Goal: Task Accomplishment & Management: Manage account settings

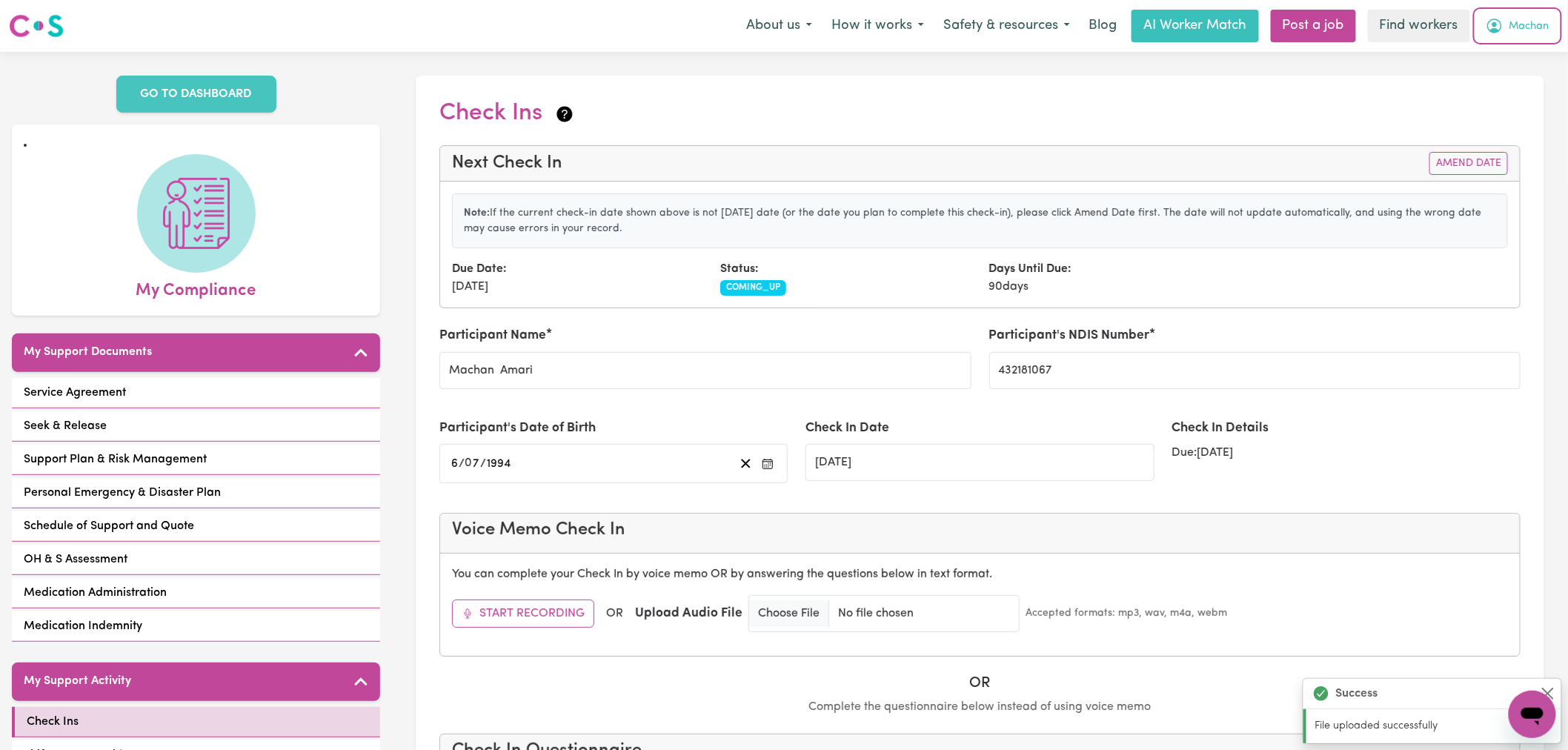
click at [1522, 32] on span "Machan" at bounding box center [1530, 27] width 40 height 16
click at [1538, 95] on link "Logout" at bounding box center [1500, 85] width 117 height 28
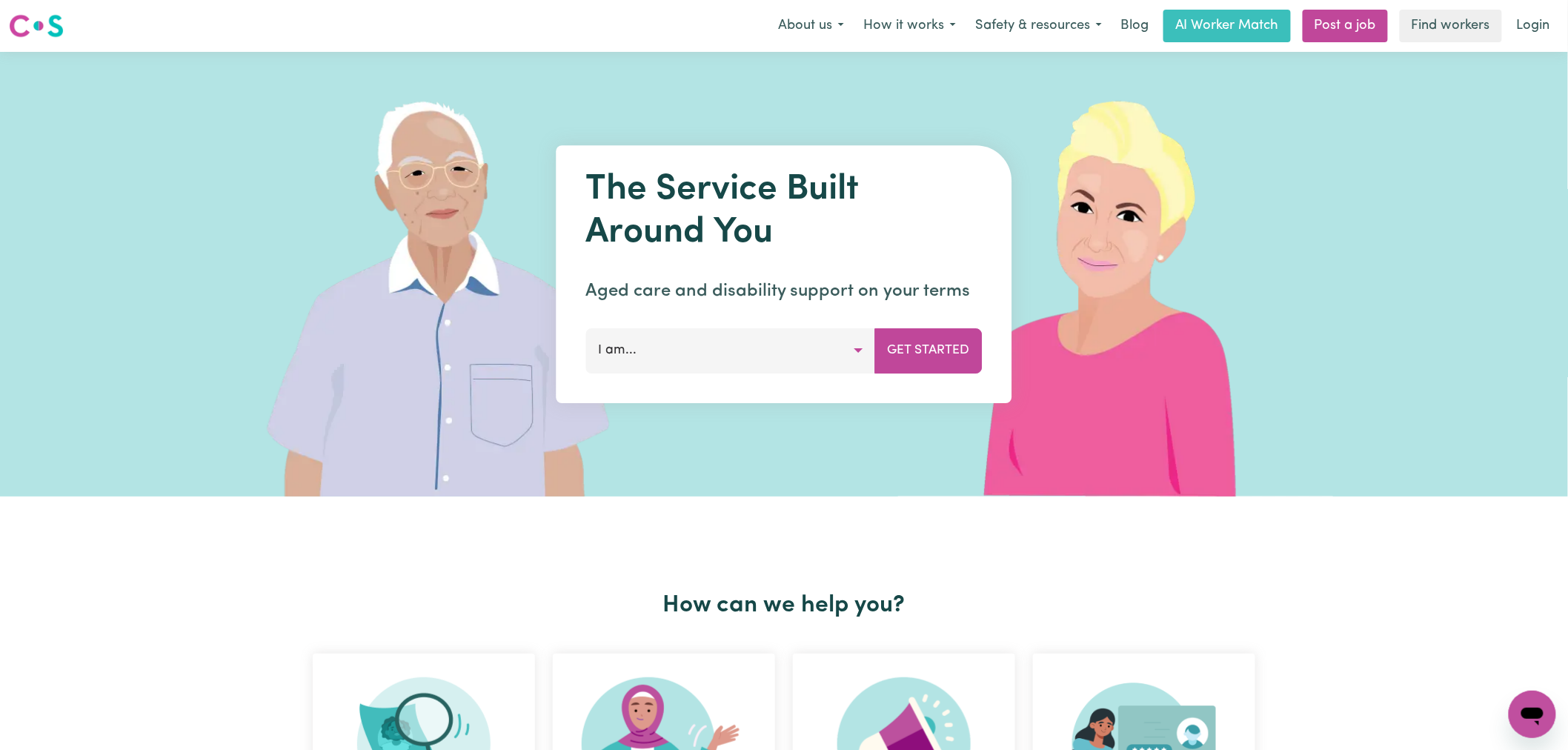
click at [1538, 85] on div "The Service Built Around You Aged care and disability support on your terms I a…" at bounding box center [784, 274] width 1568 height 445
click at [1540, 33] on link "Login" at bounding box center [1533, 26] width 51 height 32
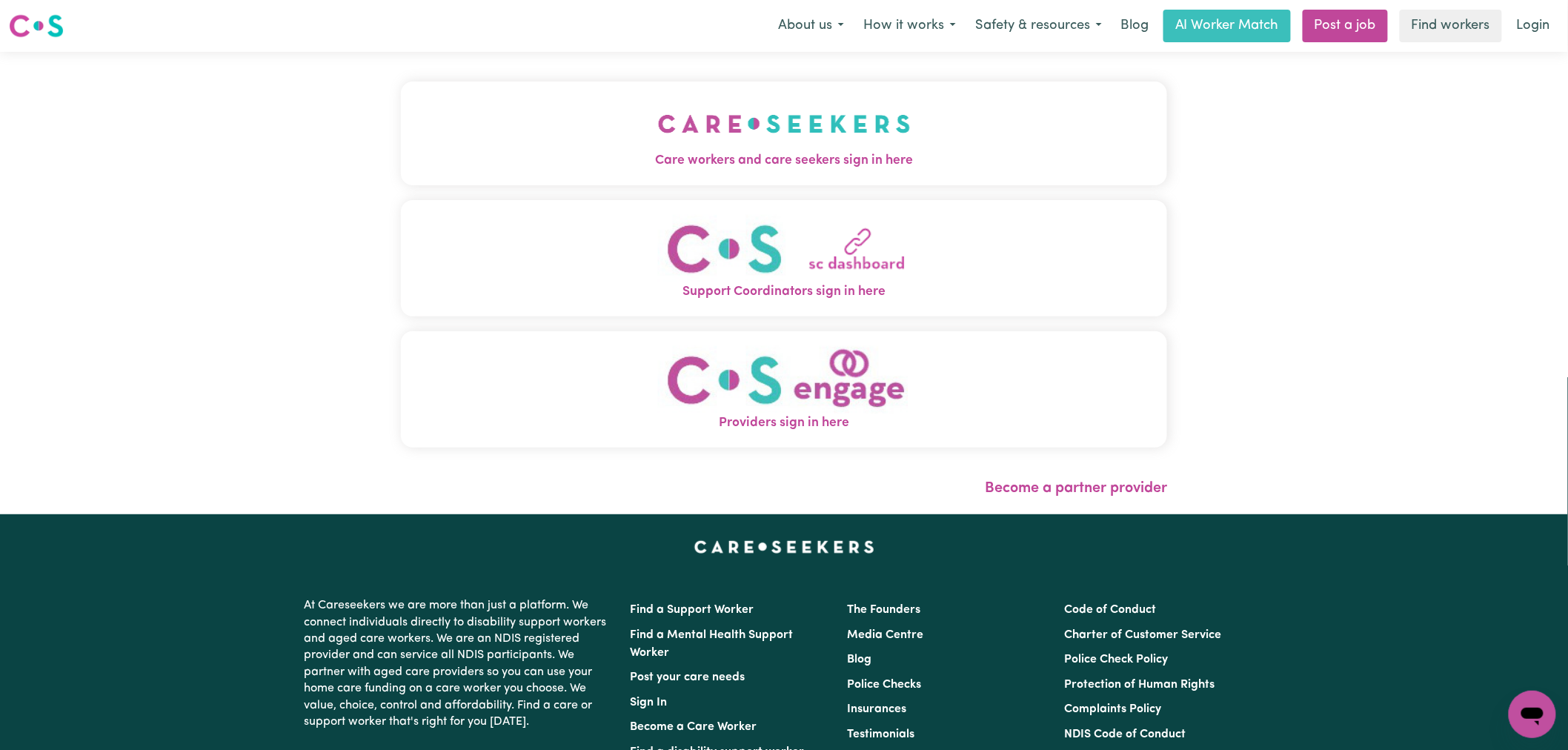
drag, startPoint x: 703, startPoint y: 165, endPoint x: 708, endPoint y: 159, distance: 7.8
click at [703, 164] on div "Care workers and care seekers sign in here Support Coordinators sign in here Pr…" at bounding box center [784, 283] width 784 height 463
click at [621, 175] on button "Care workers and care seekers sign in here" at bounding box center [784, 133] width 767 height 103
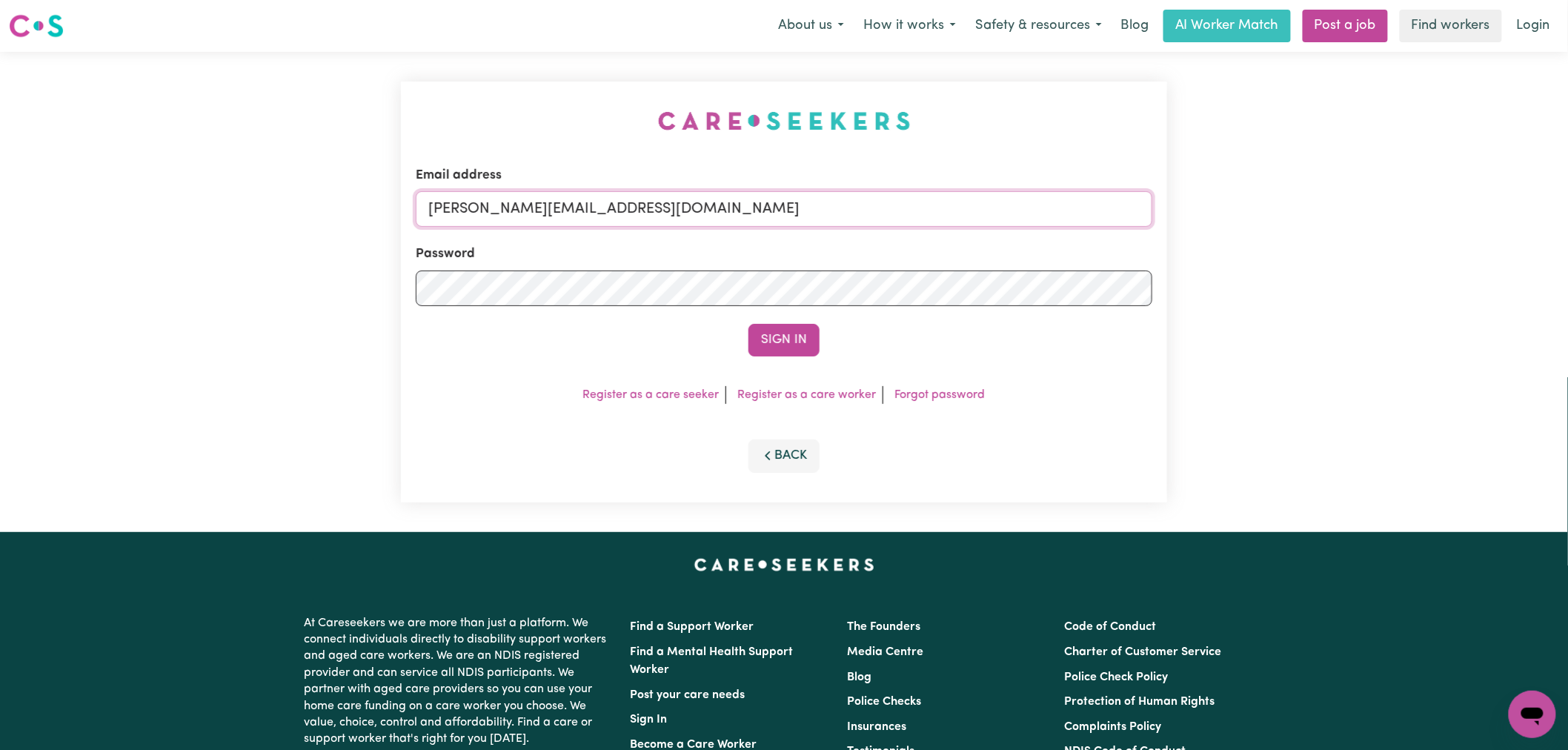
drag, startPoint x: 780, startPoint y: 217, endPoint x: 779, endPoint y: 225, distance: 8.1
click at [780, 217] on input "[PERSON_NAME][EMAIL_ADDRESS][DOMAIN_NAME]" at bounding box center [784, 209] width 737 height 36
drag, startPoint x: 832, startPoint y: 206, endPoint x: 509, endPoint y: 204, distance: 323.0
click at [509, 204] on input "[EMAIL_ADDRESS][DOMAIN_NAME]" at bounding box center [784, 209] width 737 height 36
type input "[EMAIL_ADDRESS][DOMAIN_NAME]"
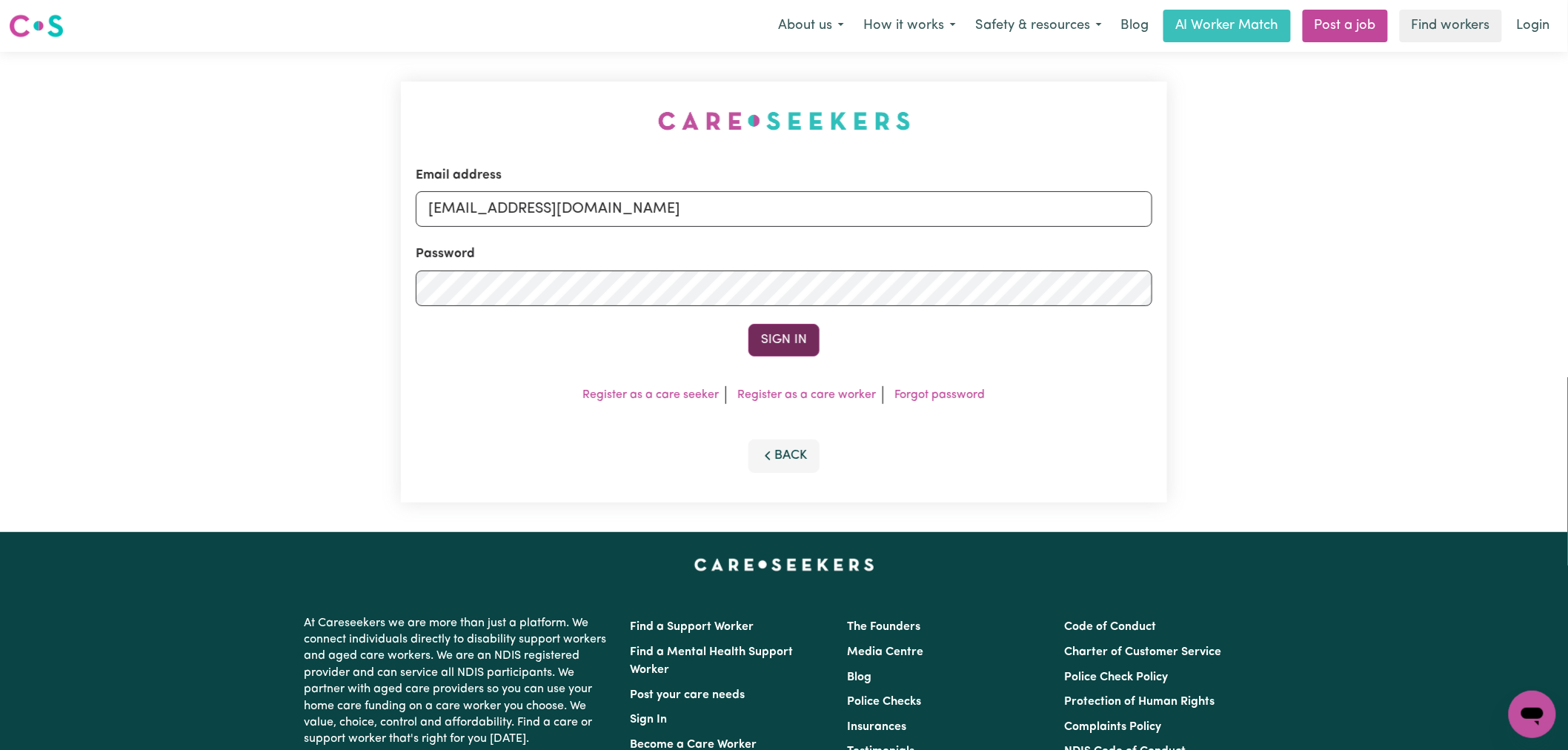
click at [760, 353] on button "Sign In" at bounding box center [784, 340] width 71 height 32
